Goal: Navigation & Orientation: Find specific page/section

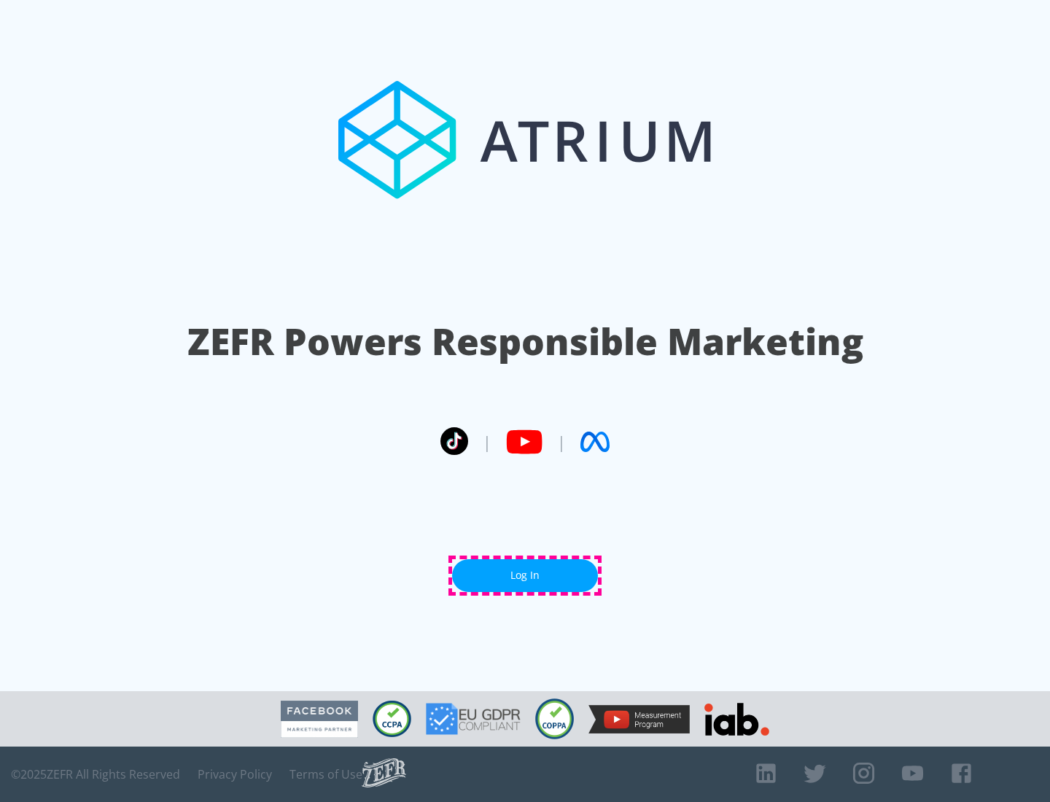
click at [525, 575] on link "Log In" at bounding box center [525, 575] width 146 height 33
